Goal: Obtain resource: Download file/media

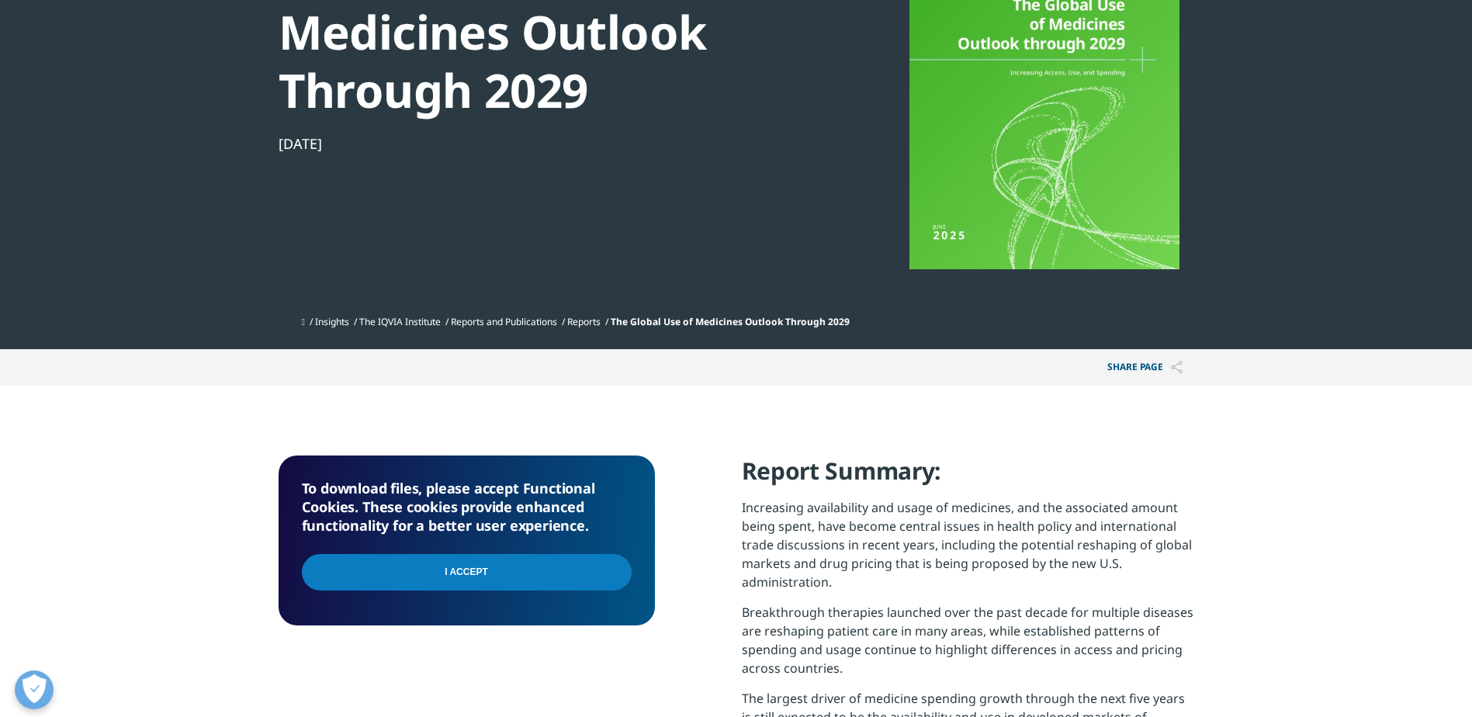
scroll to position [233, 0]
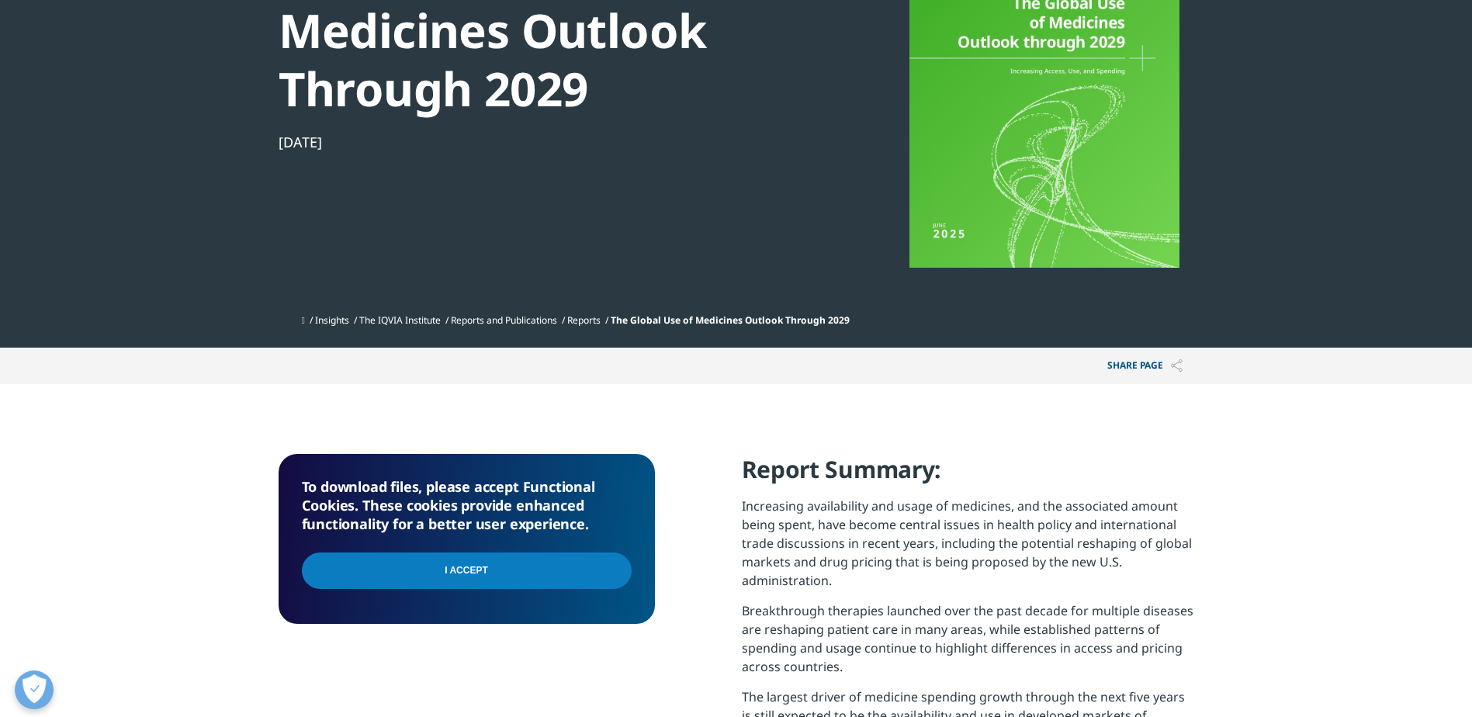
click at [477, 570] on input "I Accept" at bounding box center [467, 570] width 330 height 36
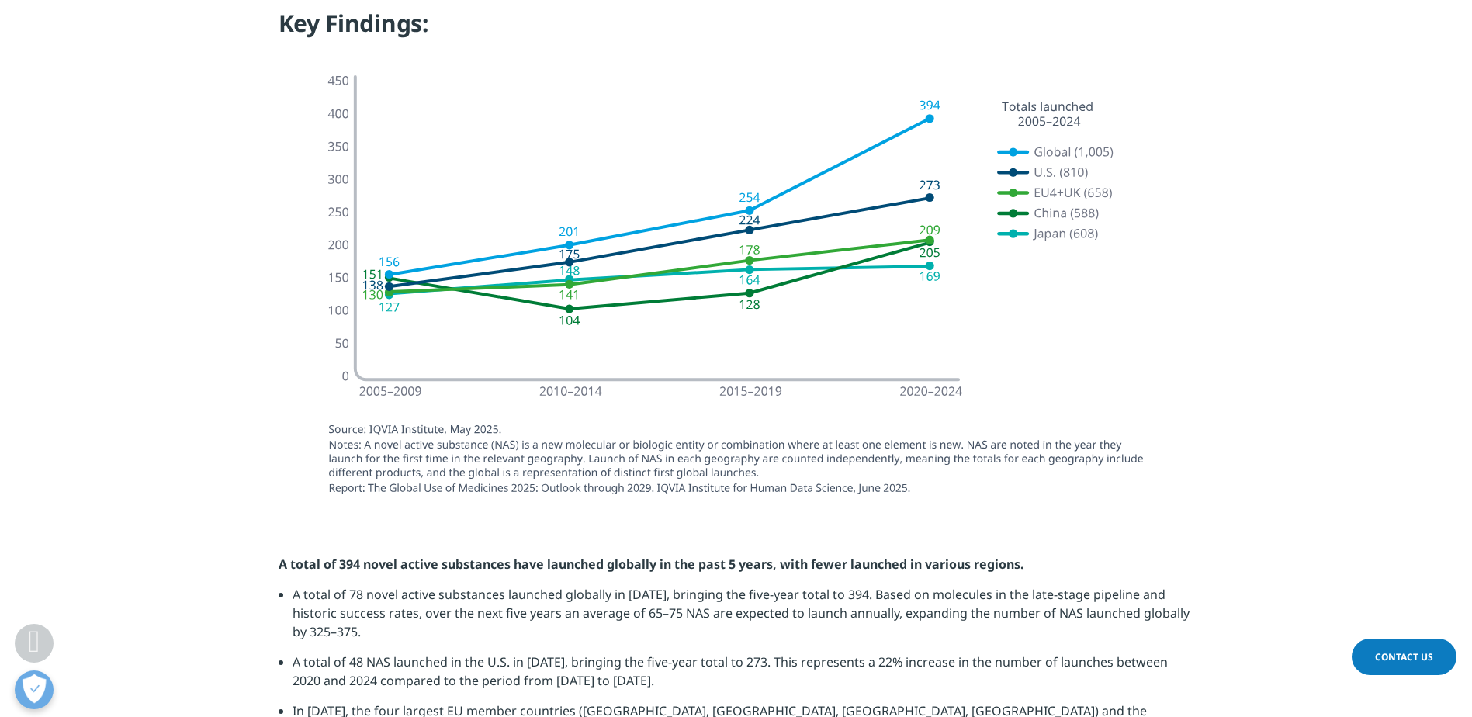
scroll to position [1465, 0]
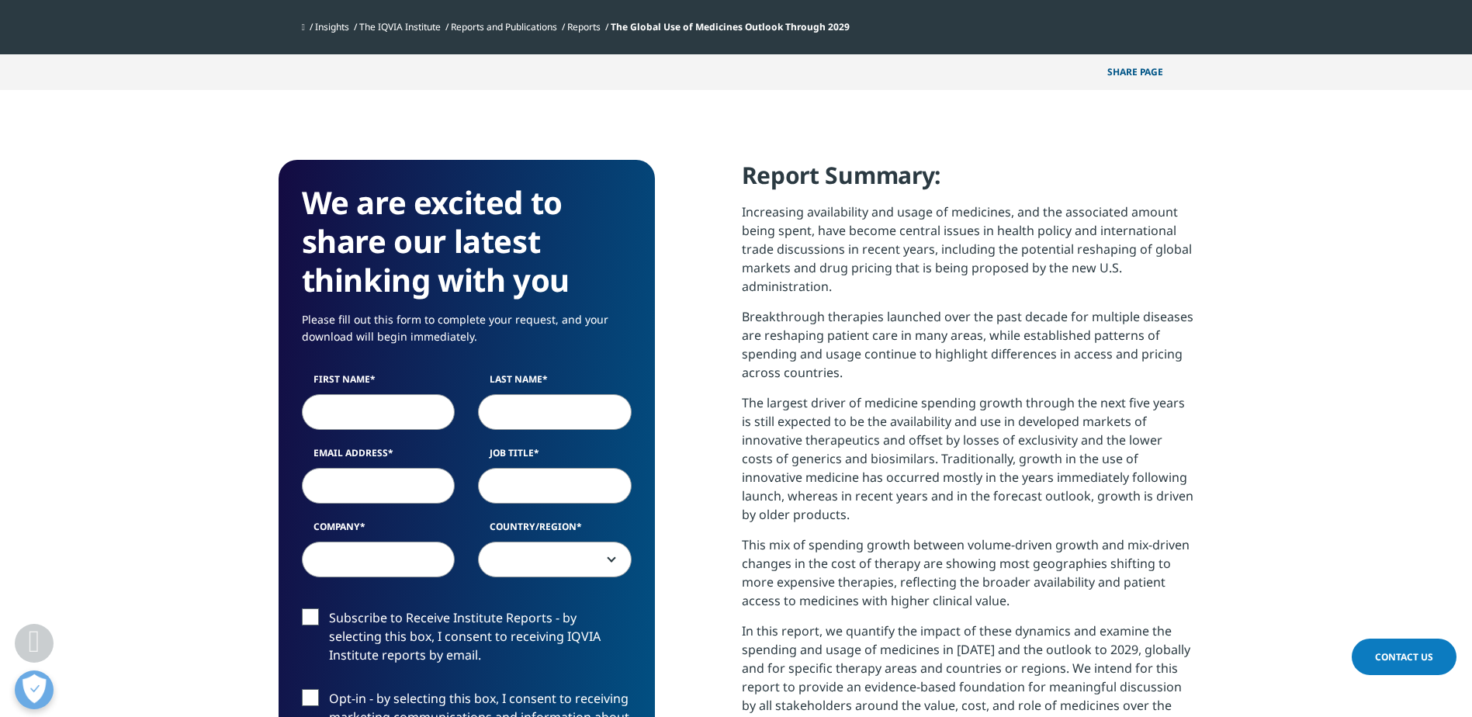
scroll to position [621, 0]
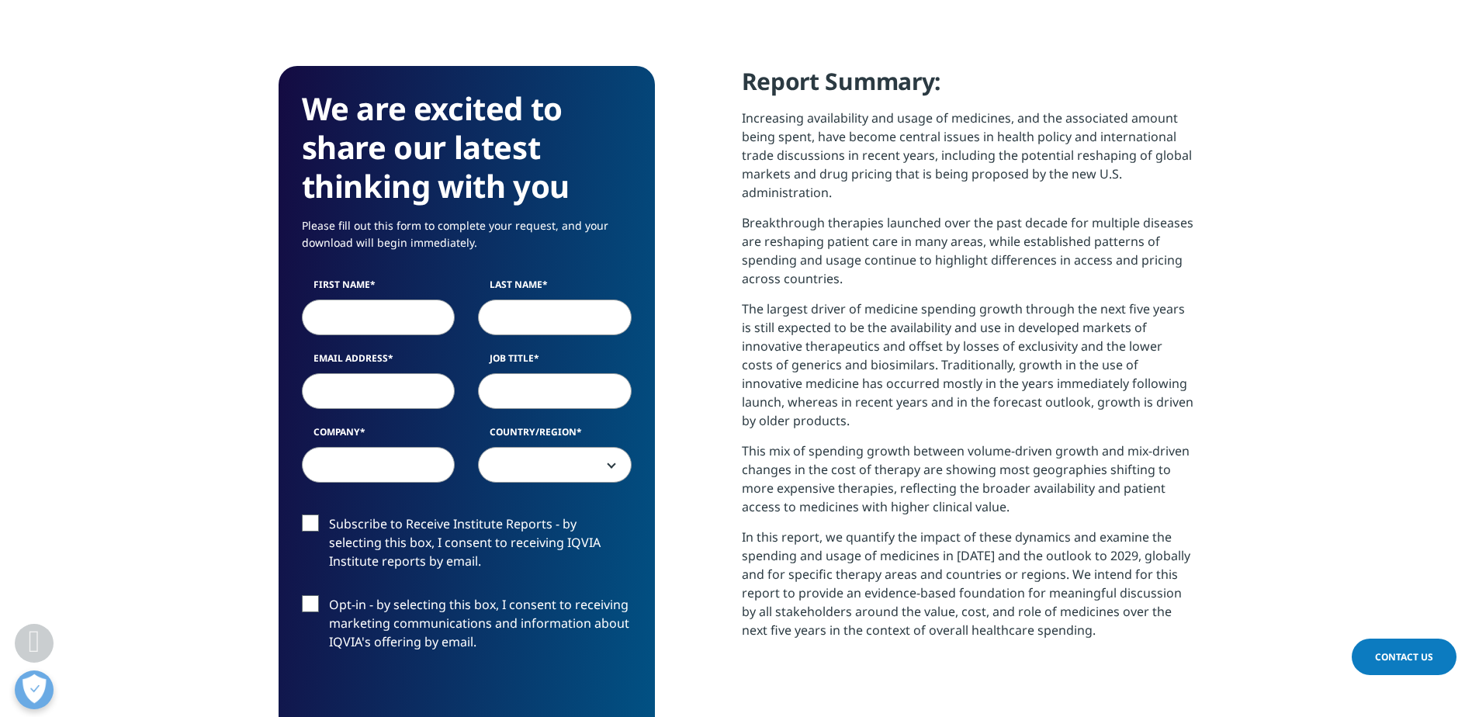
click at [420, 324] on input "First Name" at bounding box center [379, 317] width 154 height 36
type input "Luiz"
click at [514, 320] on input "Last Name" at bounding box center [555, 317] width 154 height 36
type input "Lucio"
click at [380, 393] on input "Email Address" at bounding box center [379, 391] width 154 height 36
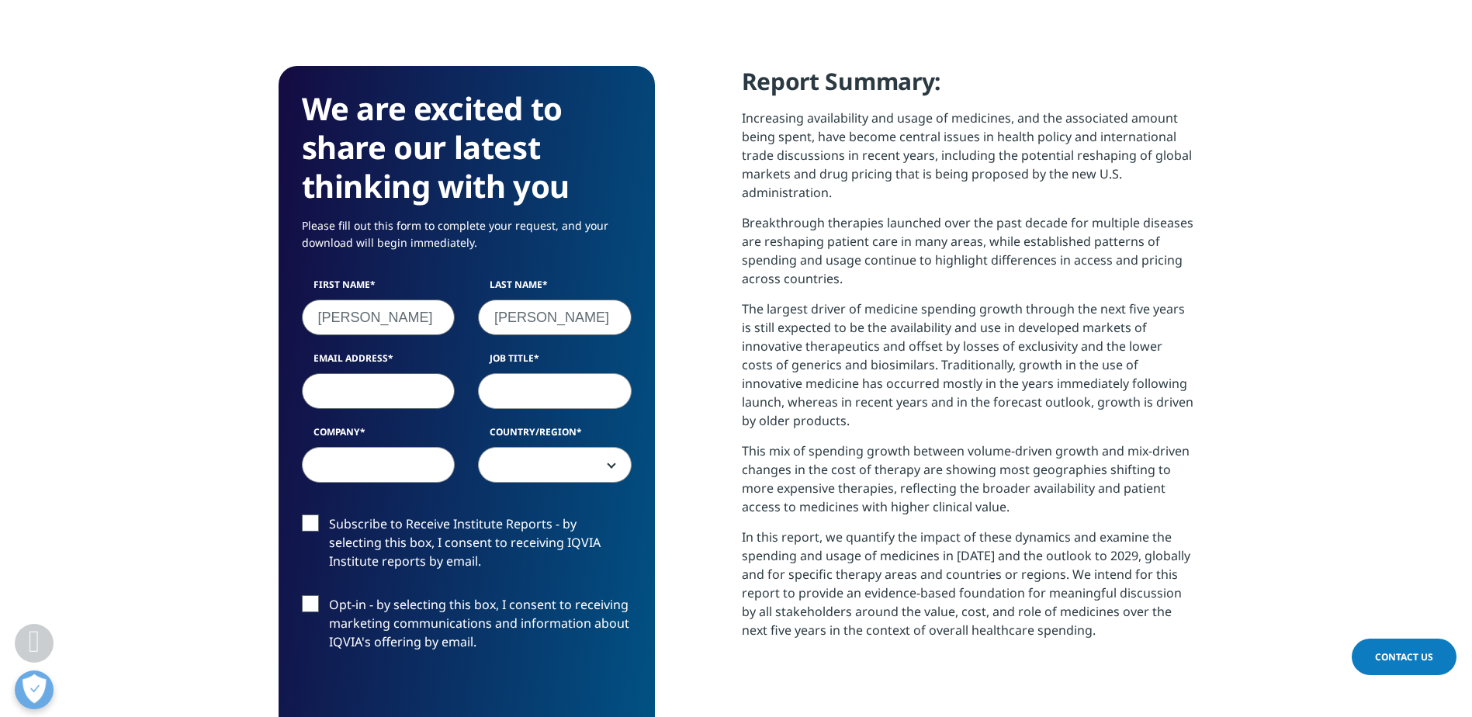
type input "luiz.antonio.lucio@organon.com"
type input "Organon"
select select "[GEOGRAPHIC_DATA]"
click at [568, 387] on input "Job Title" at bounding box center [555, 391] width 154 height 36
type input "Medical Director"
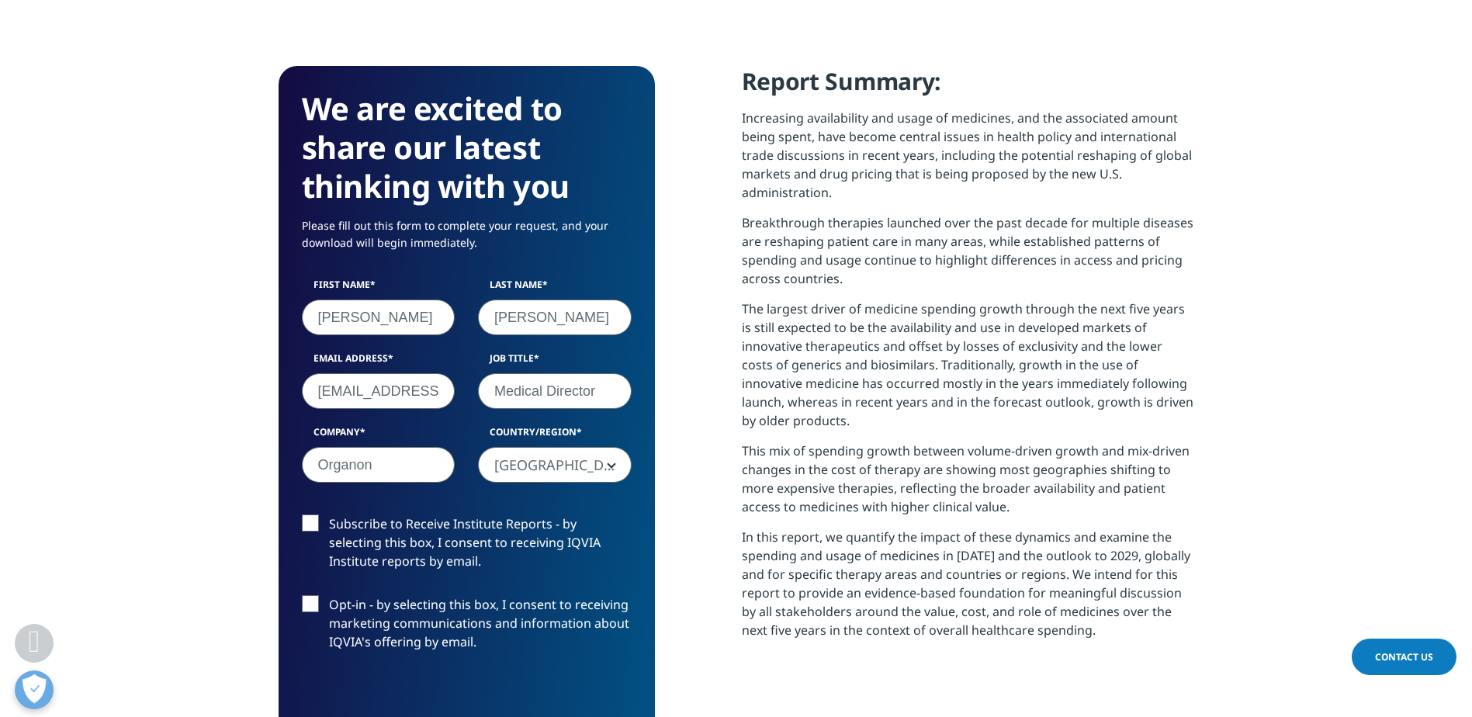
click at [303, 523] on label "Subscribe to Receive Institute Reports - by selecting this box, I consent to re…" at bounding box center [467, 546] width 330 height 64
click at [329, 514] on input "Subscribe to Receive Institute Reports - by selecting this box, I consent to re…" at bounding box center [329, 514] width 0 height 0
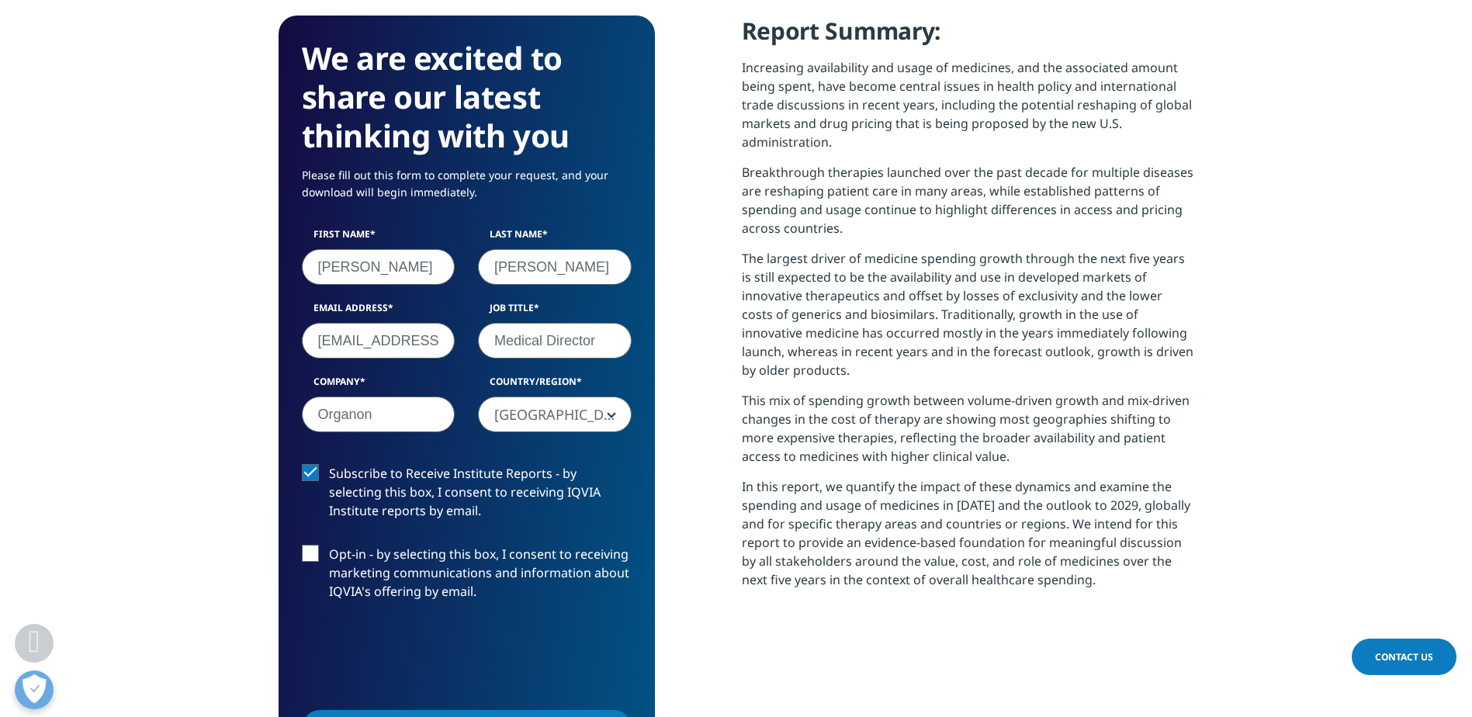
scroll to position [698, 0]
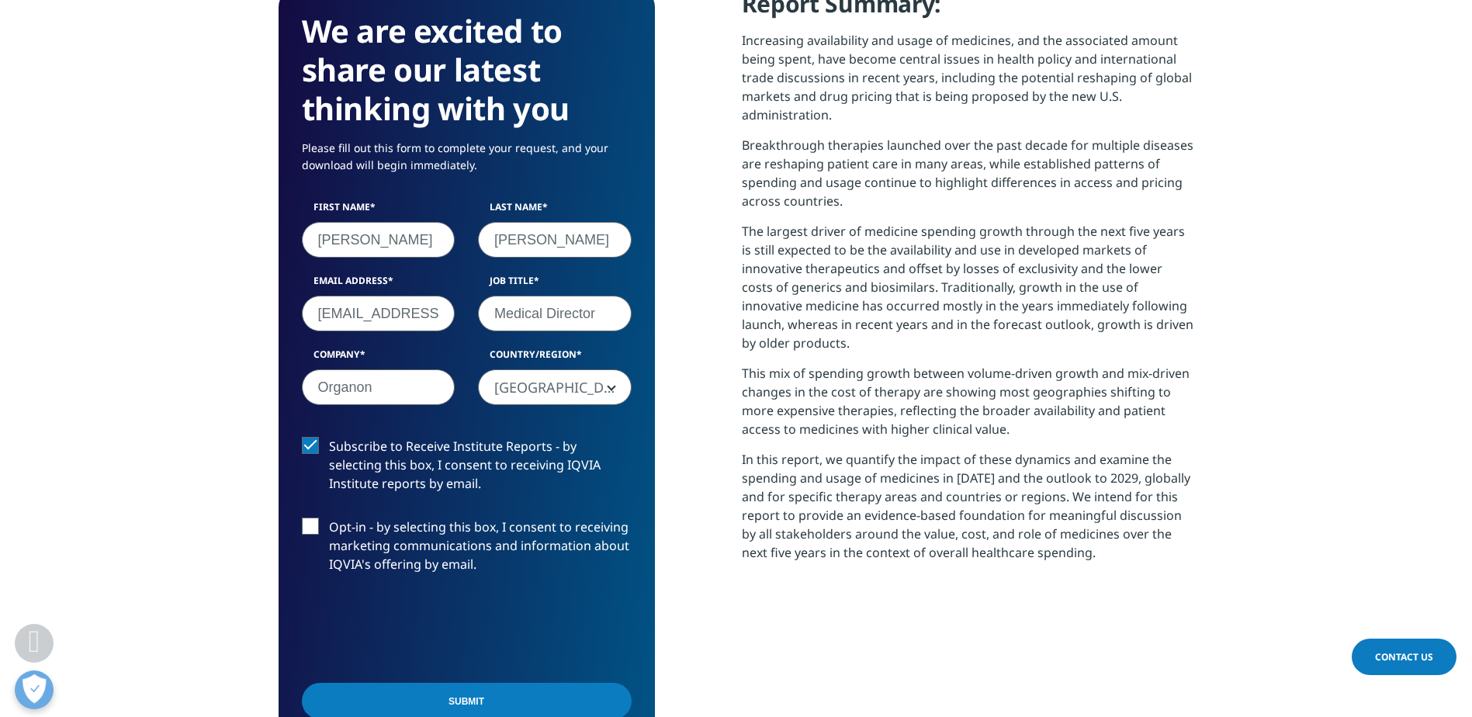
click at [313, 526] on label "Opt-in - by selecting this box, I consent to receiving marketing communications…" at bounding box center [467, 550] width 330 height 64
click at [329, 518] on input "Opt-in - by selecting this box, I consent to receiving marketing communications…" at bounding box center [329, 518] width 0 height 0
click at [490, 699] on input "Submit" at bounding box center [467, 701] width 330 height 36
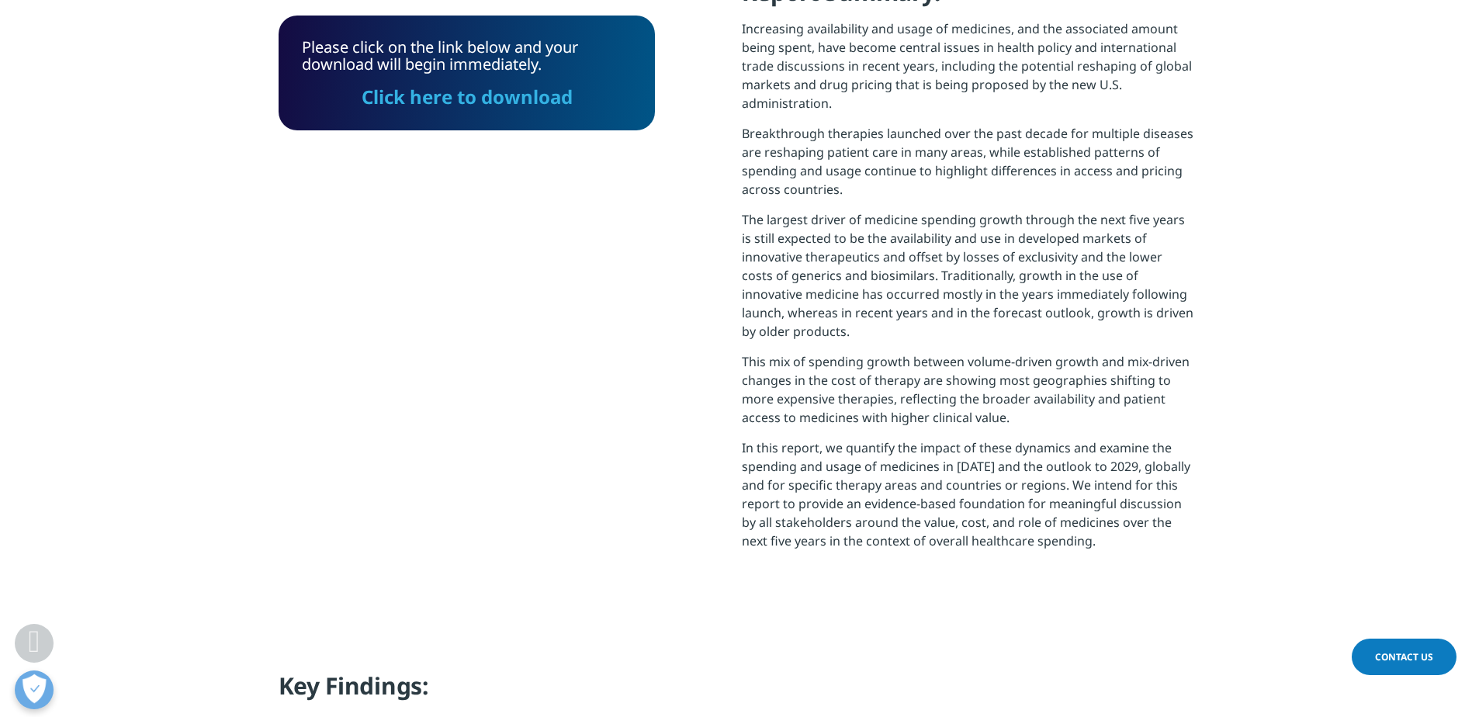
scroll to position [624, 916]
click at [501, 101] on link "Click here to download" at bounding box center [467, 97] width 211 height 26
